Goal: Task Accomplishment & Management: Manage account settings

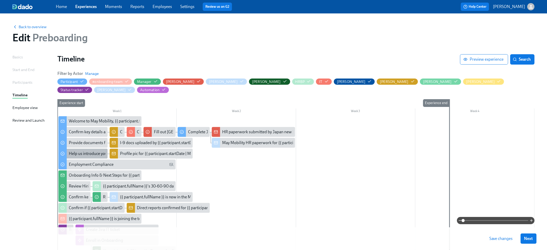
click at [98, 151] on div "Help us introduce you to the team" at bounding box center [98, 154] width 59 height 6
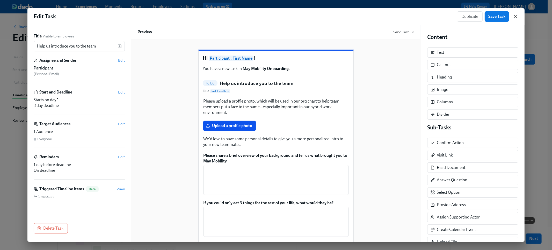
click at [513, 15] on icon "button" at bounding box center [515, 16] width 5 height 5
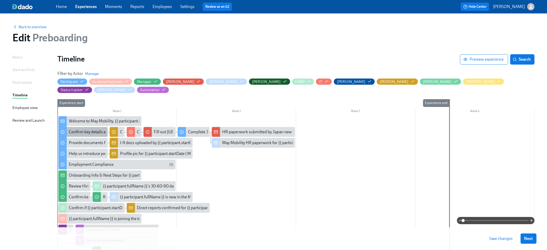
click at [69, 129] on div "Confirm key details about yourself" at bounding box center [99, 132] width 60 height 6
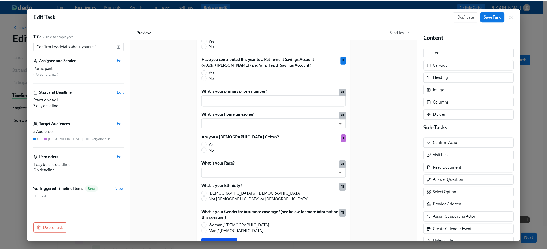
scroll to position [273, 0]
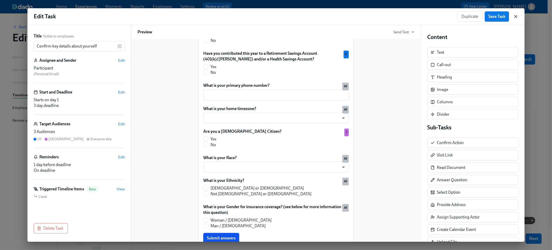
click at [516, 15] on icon "button" at bounding box center [515, 16] width 5 height 5
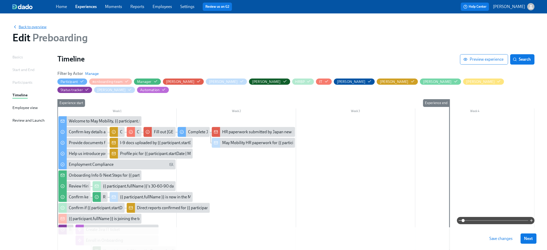
click at [34, 29] on span "Back to overview" at bounding box center [29, 26] width 34 height 5
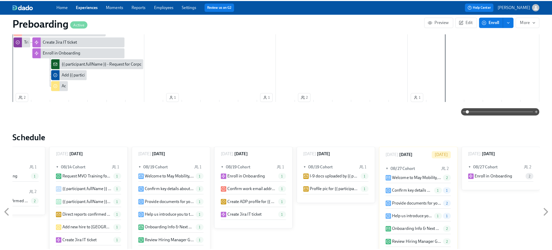
scroll to position [510, 0]
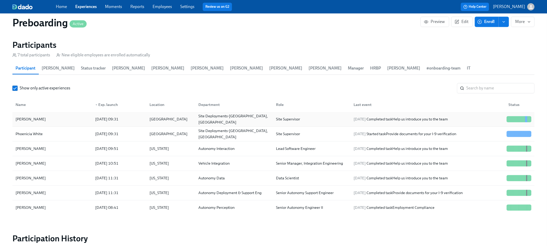
click at [69, 114] on div "[PERSON_NAME]" at bounding box center [52, 119] width 78 height 10
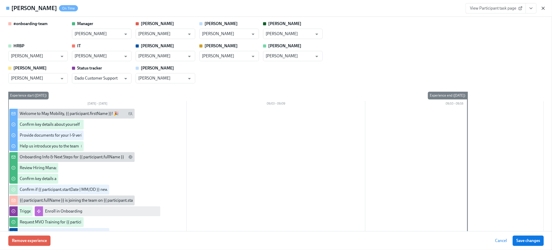
click at [543, 8] on icon "button" at bounding box center [542, 8] width 3 height 3
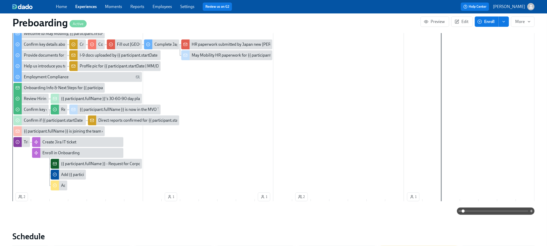
scroll to position [69, 0]
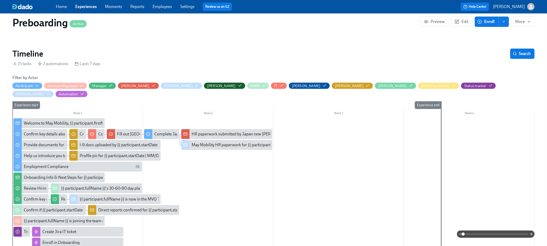
click at [80, 8] on link "Experiences" at bounding box center [85, 6] width 21 height 5
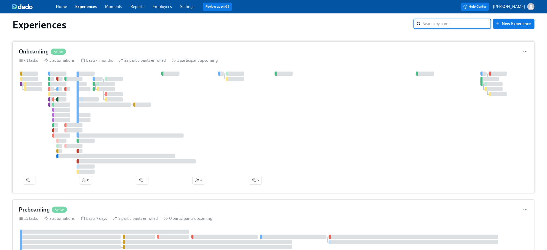
scroll to position [11, 0]
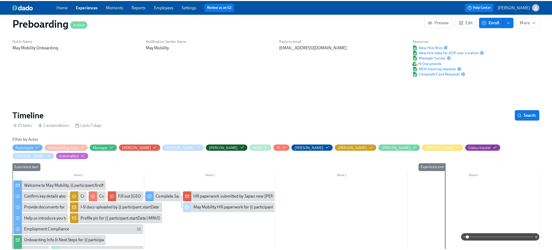
scroll to position [10, 0]
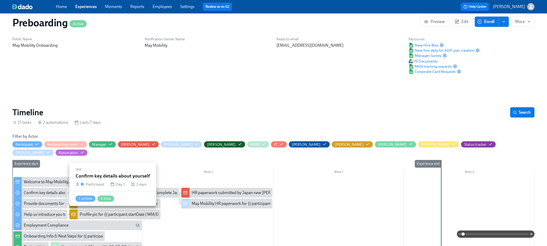
click at [43, 190] on div "Confirm key details about yourself" at bounding box center [54, 193] width 60 height 6
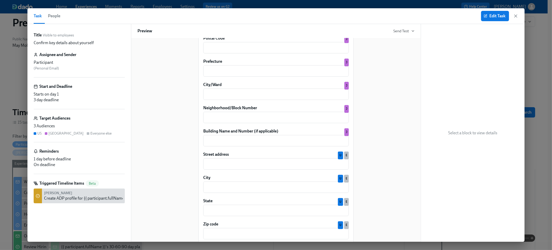
scroll to position [569, 0]
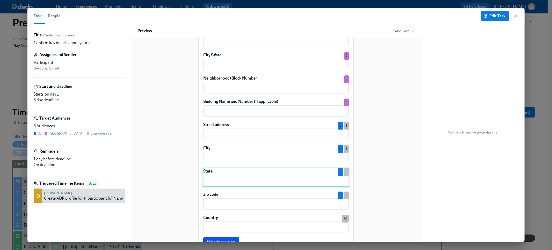
click at [311, 177] on div "State ​ U E" at bounding box center [276, 177] width 146 height 19
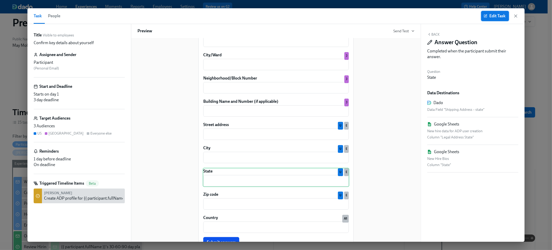
click at [493, 19] on button "Edit Task" at bounding box center [495, 16] width 28 height 10
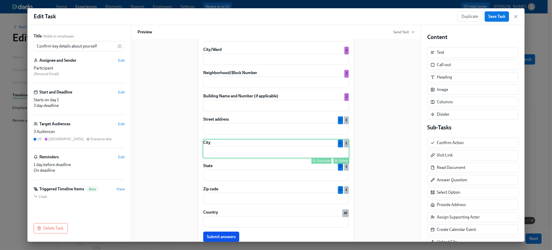
scroll to position [580, 0]
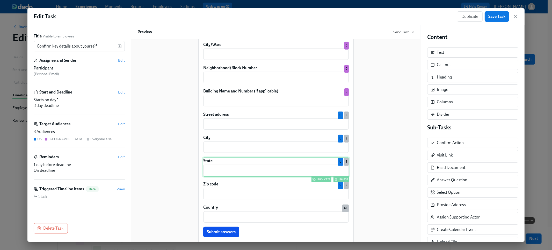
click at [260, 173] on div "State ​ Duplicate Delete U E" at bounding box center [276, 167] width 146 height 19
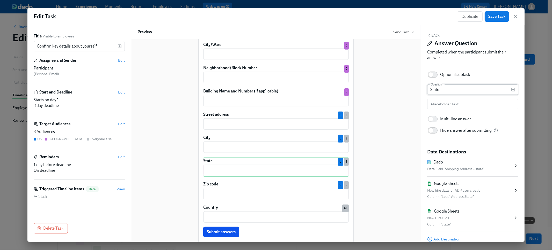
click at [457, 93] on input "State" at bounding box center [469, 90] width 84 height 10
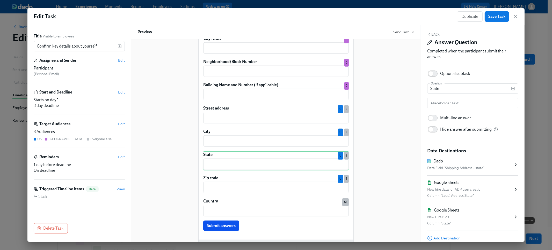
scroll to position [0, 0]
click at [437, 36] on button "Back" at bounding box center [433, 35] width 12 height 4
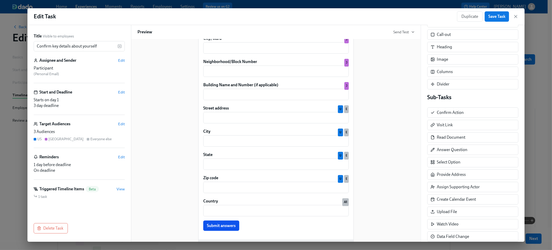
scroll to position [31, 0]
click at [452, 164] on div "Select Option" at bounding box center [448, 162] width 24 height 6
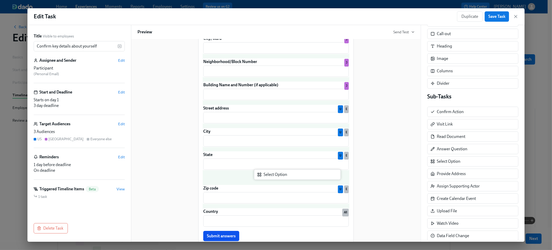
drag, startPoint x: 452, startPoint y: 164, endPoint x: 273, endPoint y: 177, distance: 179.5
click at [273, 177] on div "Title Visible to employees Confirm key details about yourself ​ Assignee and Se…" at bounding box center [275, 133] width 497 height 217
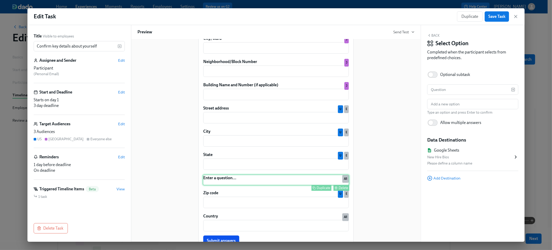
click at [339, 186] on div "Delete" at bounding box center [343, 188] width 10 height 4
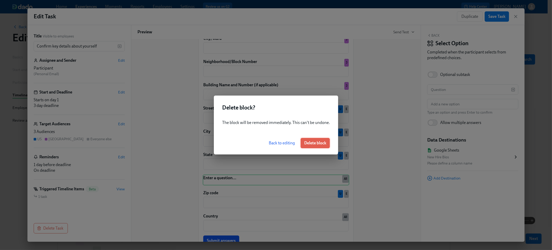
click at [320, 140] on button "Delete block" at bounding box center [314, 143] width 29 height 10
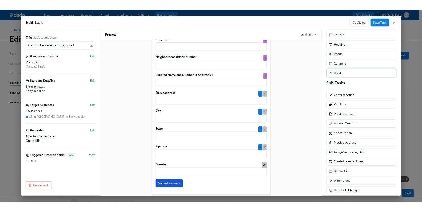
scroll to position [43, 0]
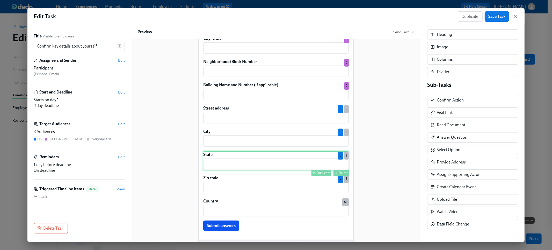
click at [229, 156] on div "State ​ Duplicate Delete U E" at bounding box center [276, 161] width 146 height 19
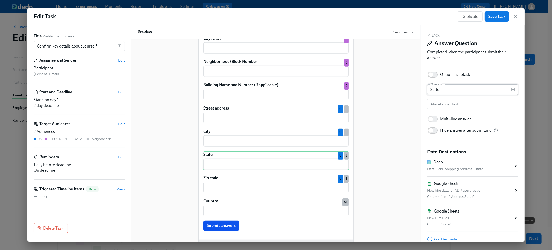
click at [451, 88] on input "State" at bounding box center [469, 90] width 84 height 10
click at [454, 103] on input "text" at bounding box center [472, 104] width 91 height 10
click at [465, 90] on input "State" at bounding box center [469, 90] width 84 height 10
type input "State (no abbreviations)"
click at [467, 103] on input "text" at bounding box center [472, 104] width 91 height 10
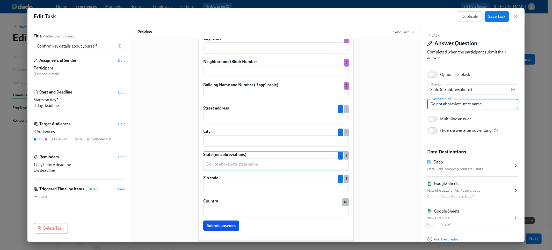
type input "Do not abbreviate state name"
click at [489, 19] on span "Save Task" at bounding box center [496, 16] width 17 height 5
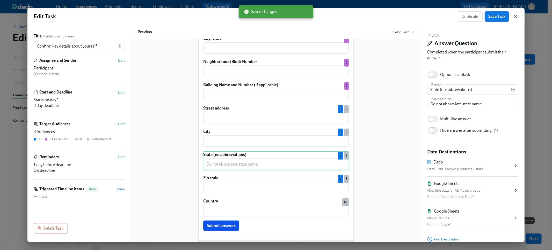
click at [516, 16] on icon "button" at bounding box center [515, 16] width 5 height 5
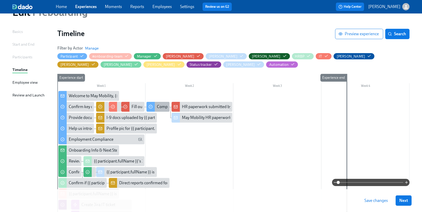
scroll to position [16, 0]
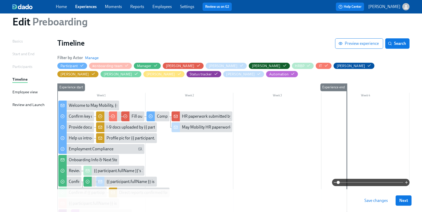
click at [92, 8] on link "Experiences" at bounding box center [85, 6] width 21 height 5
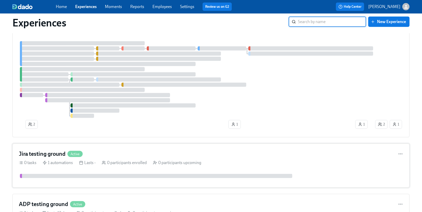
scroll to position [181, 0]
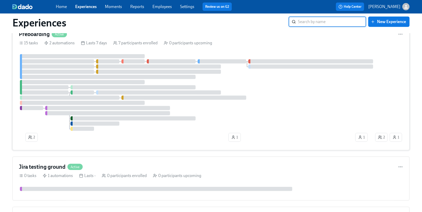
click at [148, 74] on div at bounding box center [158, 72] width 125 height 4
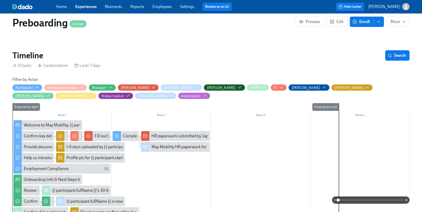
scroll to position [88, 0]
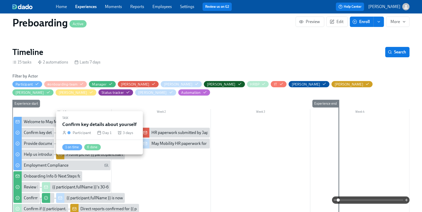
click at [41, 134] on div "Confirm key details about yourself" at bounding box center [54, 133] width 60 height 6
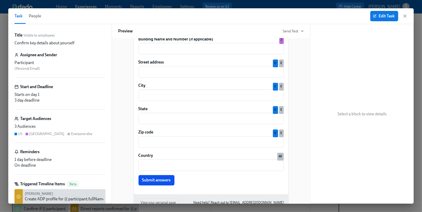
scroll to position [634, 0]
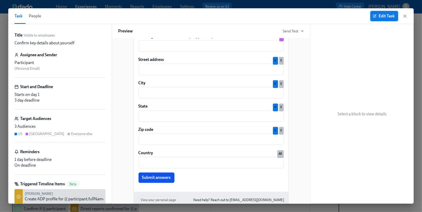
click at [382, 14] on span "Edit Task" at bounding box center [384, 15] width 21 height 5
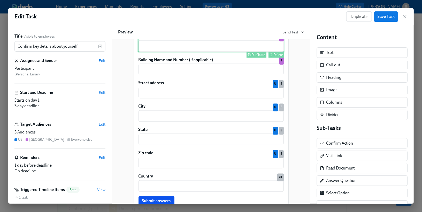
scroll to position [616, 0]
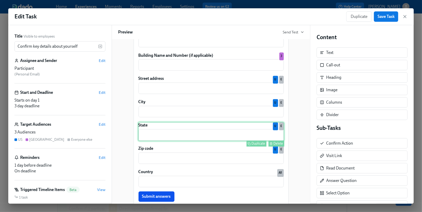
click at [197, 141] on div "State ​ Duplicate Delete U E" at bounding box center [211, 131] width 146 height 19
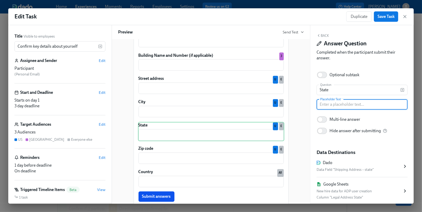
click at [337, 105] on input "text" at bounding box center [362, 104] width 91 height 10
type input "Do not abbreviate"
click at [354, 85] on input "State" at bounding box center [359, 90] width 84 height 10
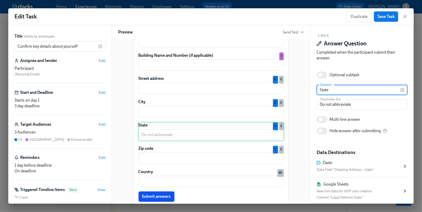
click at [354, 86] on input "State" at bounding box center [359, 90] width 84 height 10
click at [354, 90] on input "State" at bounding box center [359, 90] width 84 height 10
type input "State (abbreviations)"
click at [379, 16] on span "Save Task" at bounding box center [386, 16] width 17 height 5
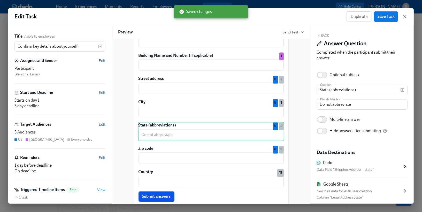
click at [403, 17] on icon "button" at bounding box center [405, 16] width 5 height 5
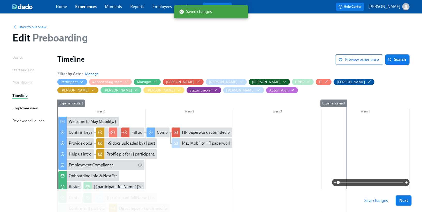
click at [381, 199] on span "Save changes" at bounding box center [377, 200] width 24 height 5
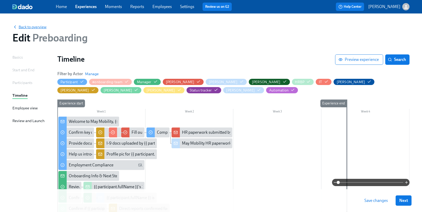
click at [39, 27] on span "Back to overview" at bounding box center [29, 26] width 34 height 5
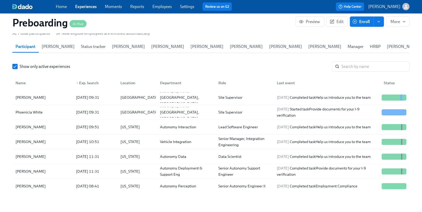
scroll to position [558, 0]
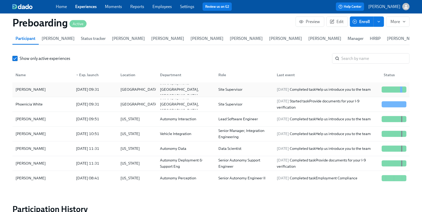
click at [62, 88] on div "[PERSON_NAME]" at bounding box center [42, 89] width 58 height 10
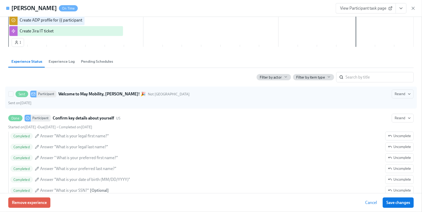
scroll to position [269, 0]
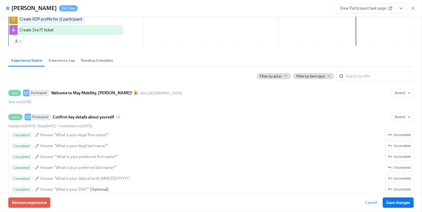
click at [65, 60] on span "Experience Log" at bounding box center [62, 60] width 26 height 6
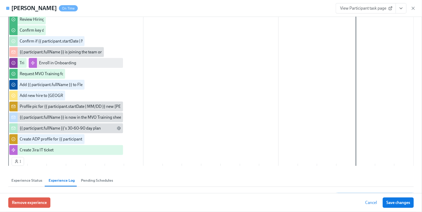
scroll to position [0, 0]
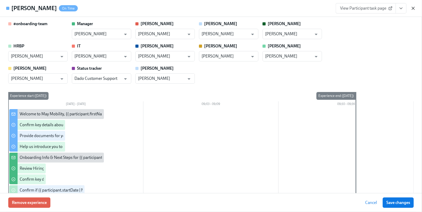
click at [416, 8] on icon "button" at bounding box center [413, 8] width 5 height 5
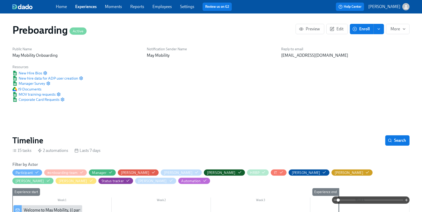
click at [168, 6] on link "Employees" at bounding box center [162, 6] width 19 height 5
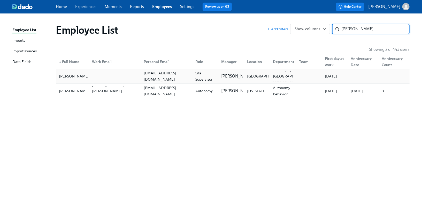
type input "[PERSON_NAME]"
click at [188, 72] on div "[EMAIL_ADDRESS][DOMAIN_NAME]" at bounding box center [166, 76] width 52 height 10
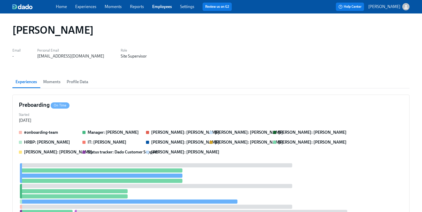
click at [76, 86] on button "Profile Data" at bounding box center [78, 82] width 28 height 12
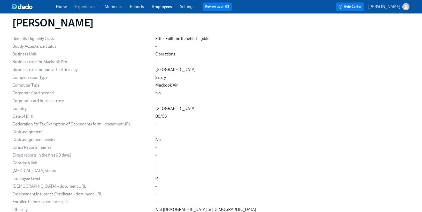
scroll to position [184, 0]
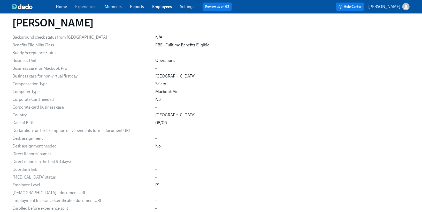
click at [90, 7] on link "Experiences" at bounding box center [85, 6] width 21 height 5
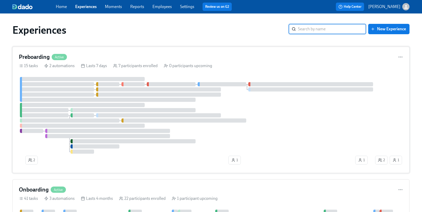
click at [70, 73] on div "Preboarding Active 15 tasks 2 automations Lasts 7 days 7 participants enrolled …" at bounding box center [211, 110] width 398 height 126
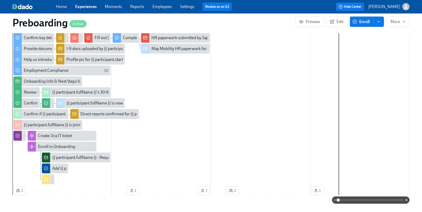
scroll to position [168, 0]
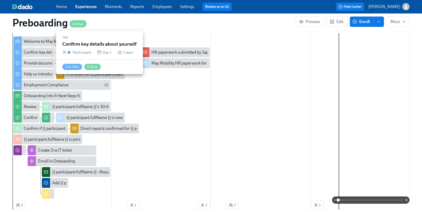
click at [41, 54] on div "Confirm key details about yourself" at bounding box center [54, 52] width 60 height 6
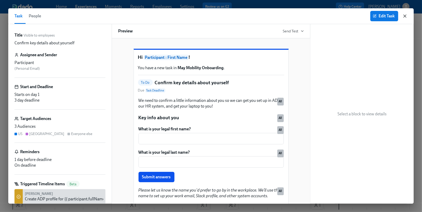
click at [404, 18] on icon "button" at bounding box center [405, 15] width 5 height 5
